Goal: Check status

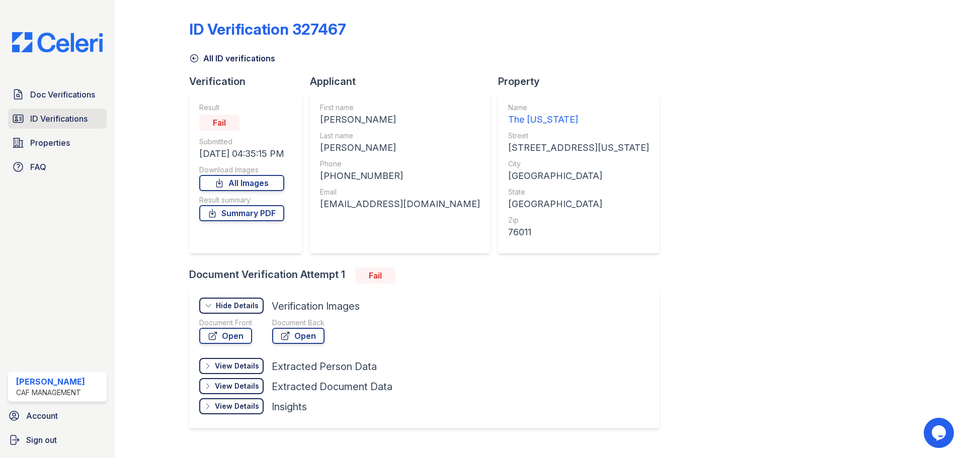
click at [86, 125] on link "ID Verifications" at bounding box center [57, 119] width 99 height 20
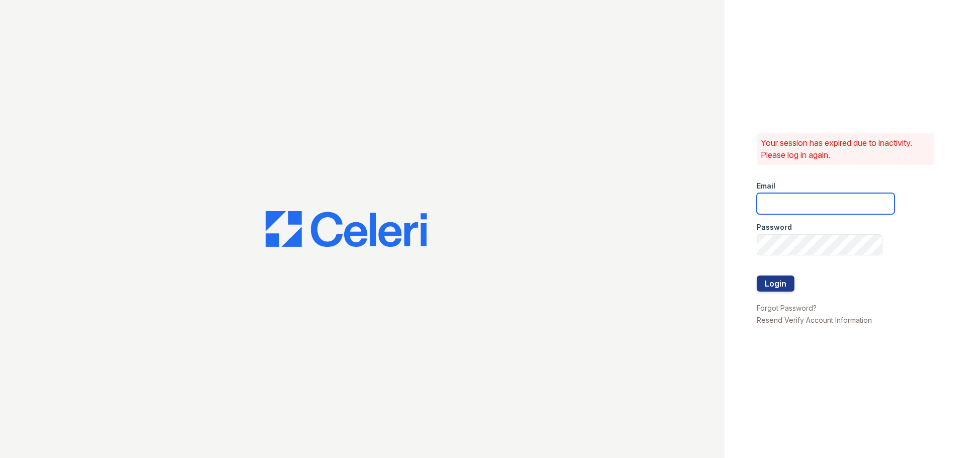
type input "[EMAIL_ADDRESS][DOMAIN_NAME]"
click at [777, 283] on button "Login" at bounding box center [775, 284] width 38 height 16
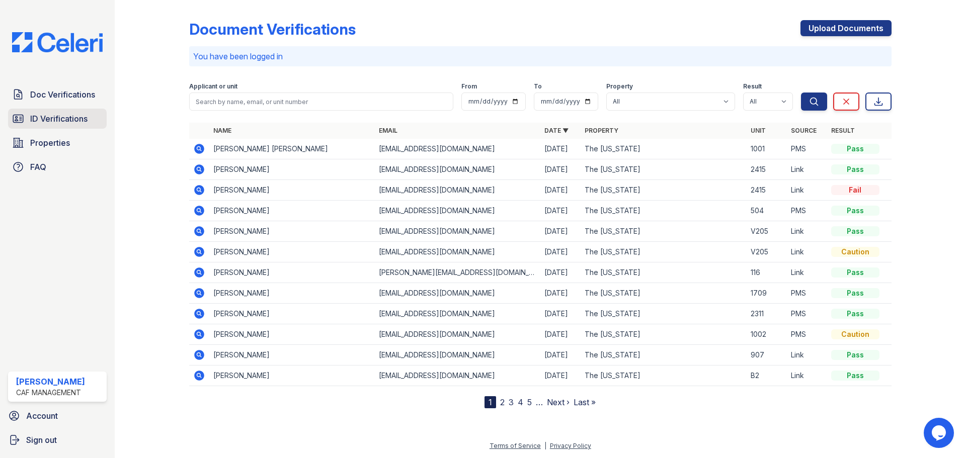
click at [85, 117] on span "ID Verifications" at bounding box center [58, 119] width 57 height 12
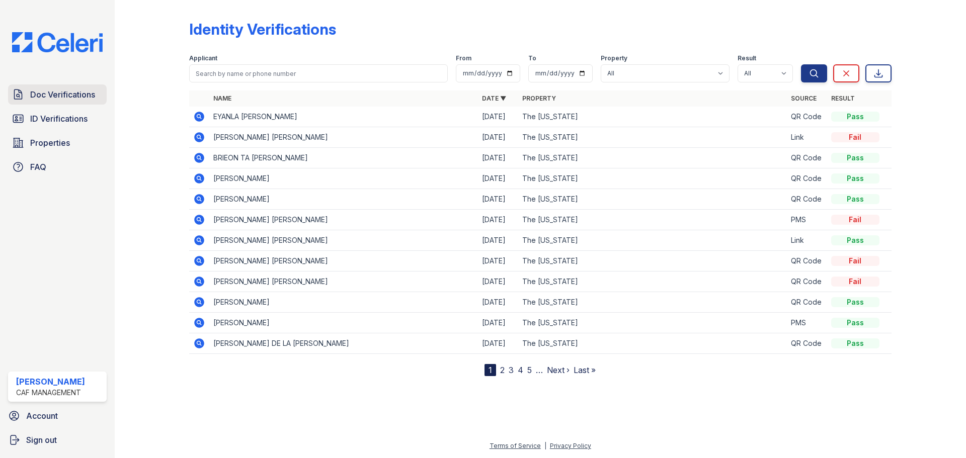
click at [74, 95] on span "Doc Verifications" at bounding box center [62, 95] width 65 height 12
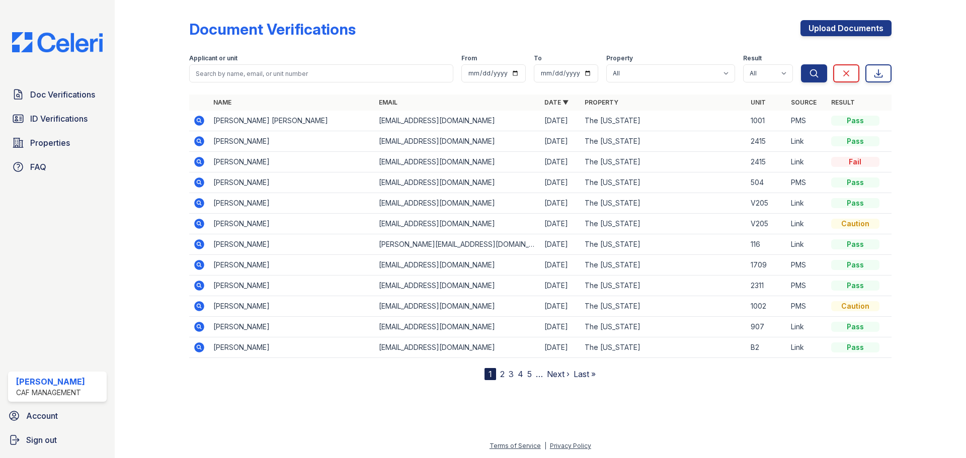
click at [78, 116] on span "ID Verifications" at bounding box center [58, 119] width 57 height 12
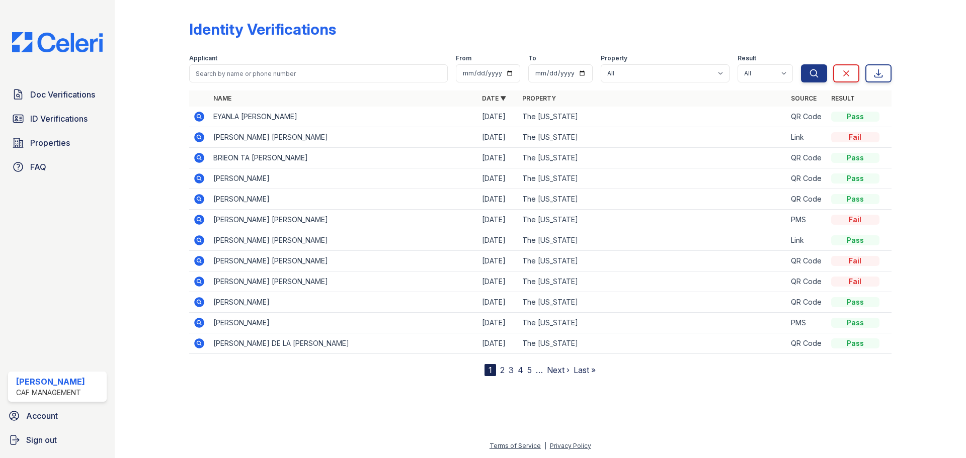
click at [199, 137] on icon at bounding box center [198, 136] width 3 height 3
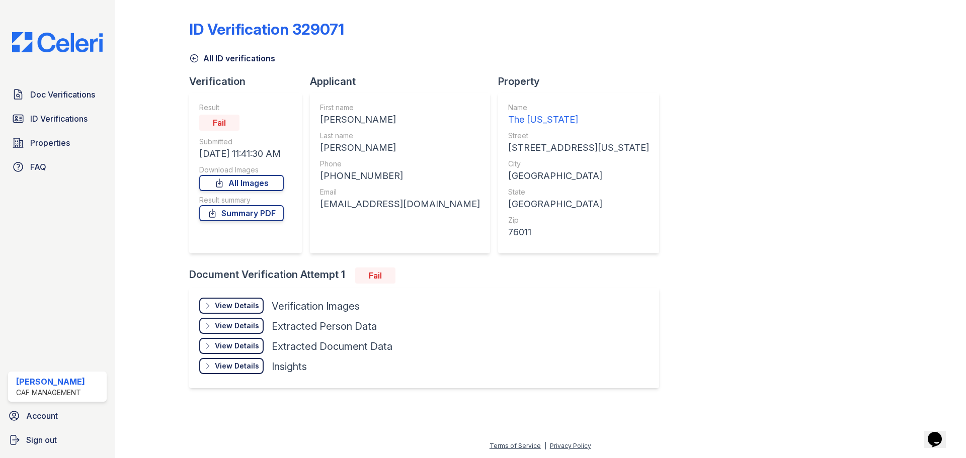
click at [223, 309] on div "View Details" at bounding box center [237, 306] width 44 height 10
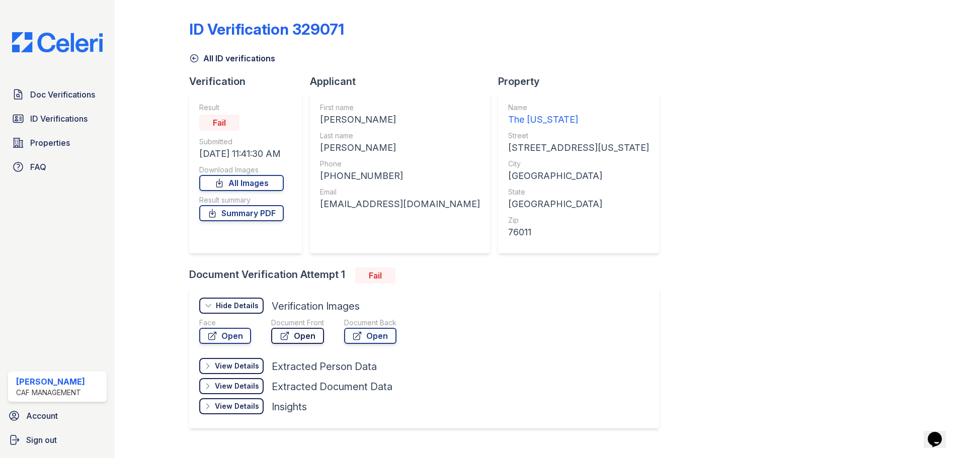
click at [315, 332] on link "Open" at bounding box center [297, 336] width 53 height 16
